Goal: Check status: Check status

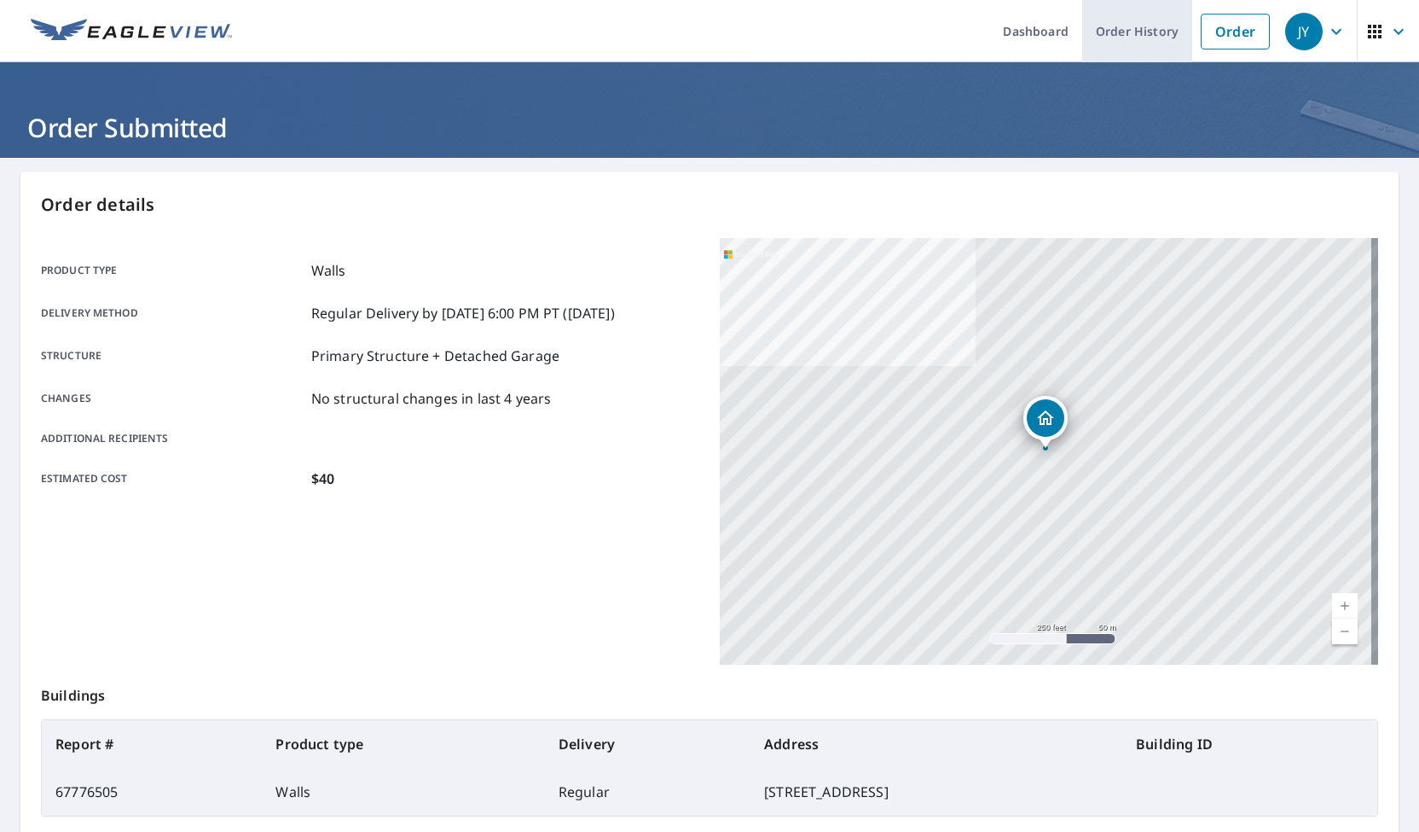
click at [1125, 28] on link "Order History" at bounding box center [1137, 31] width 110 height 62
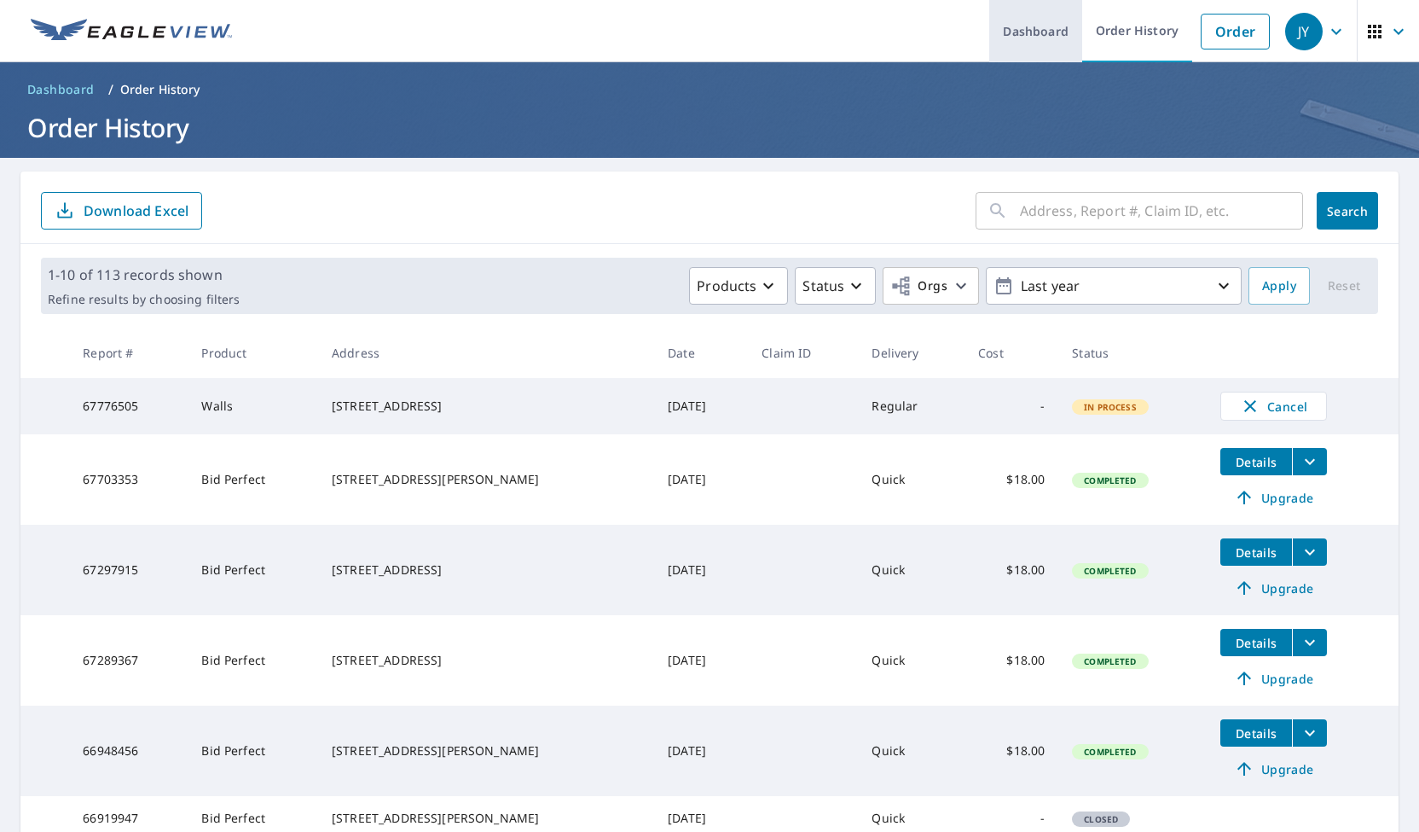
click at [1042, 25] on link "Dashboard" at bounding box center [1035, 31] width 93 height 62
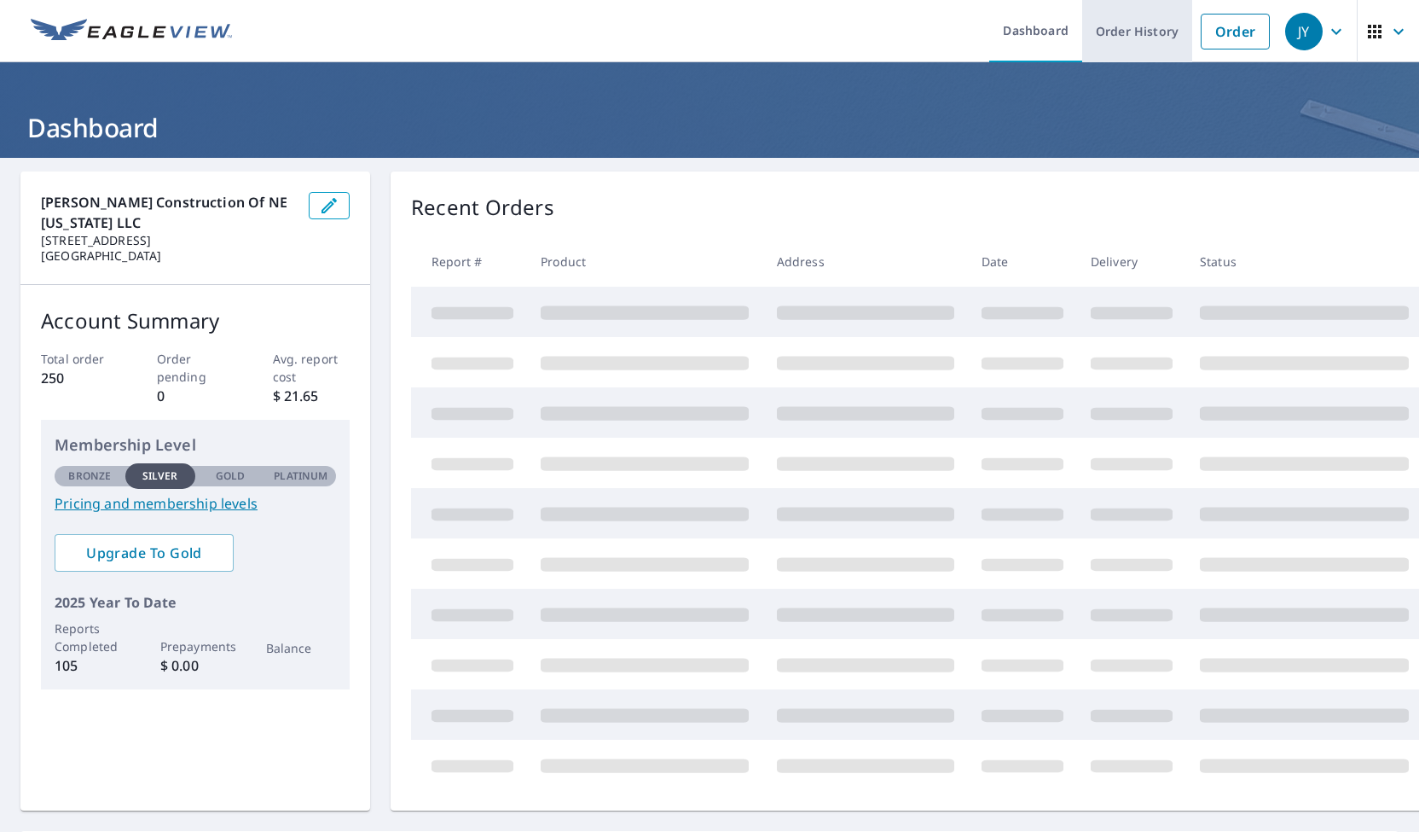
click at [1131, 32] on link "Order History" at bounding box center [1137, 31] width 110 height 62
click at [1114, 35] on link "Order History" at bounding box center [1137, 31] width 110 height 62
